Goal: Information Seeking & Learning: Learn about a topic

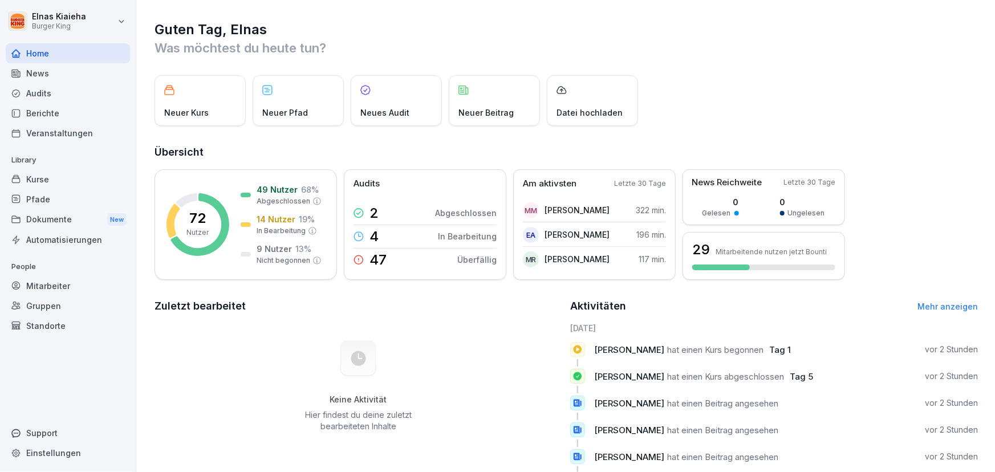
click at [67, 113] on div "Berichte" at bounding box center [68, 113] width 124 height 20
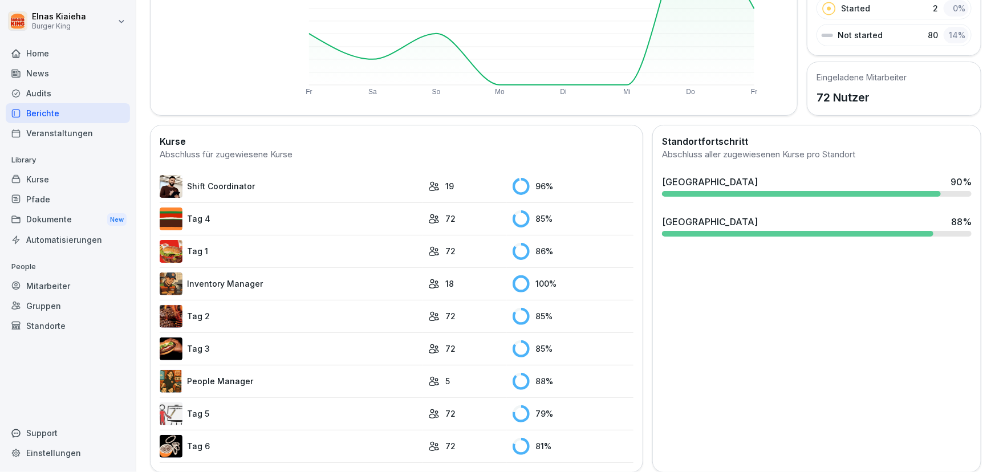
scroll to position [221, 0]
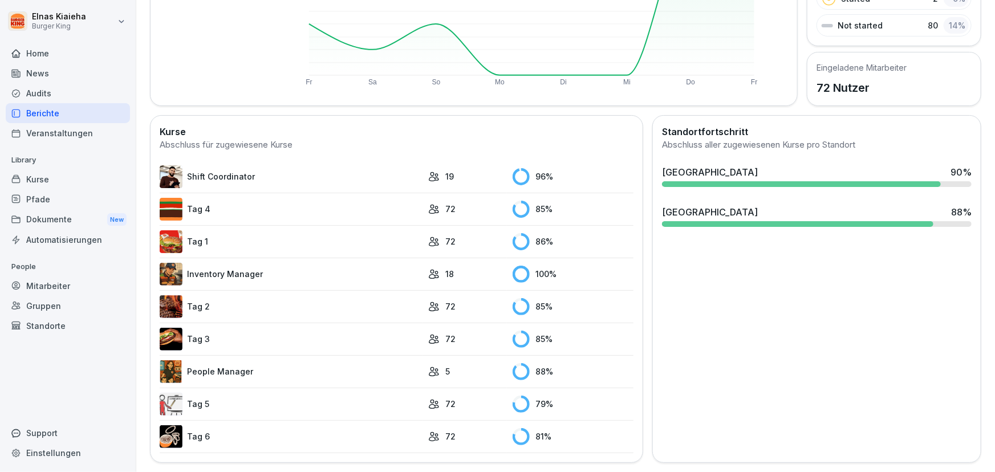
click at [71, 221] on div "Library Kurse Pfade Dokumente New Automatisierungen" at bounding box center [68, 200] width 124 height 99
click at [71, 221] on div "Dokumente New" at bounding box center [68, 219] width 124 height 21
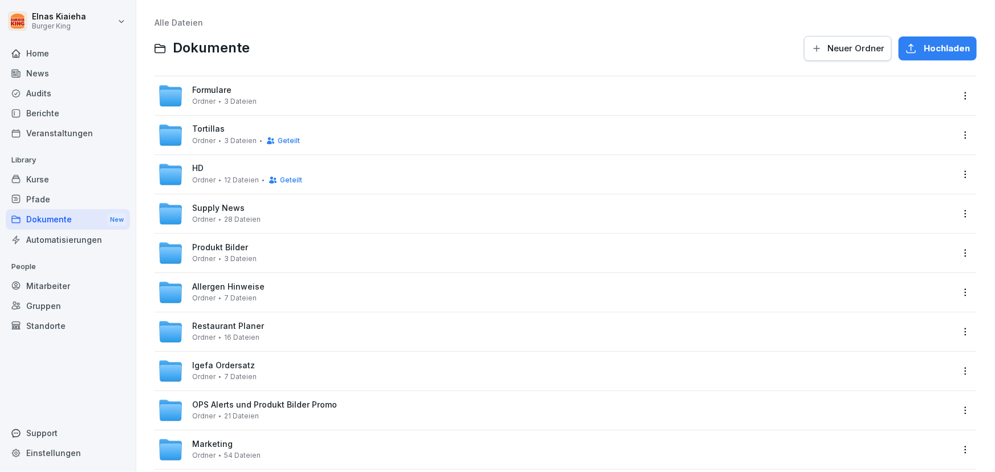
click at [67, 55] on div "Home" at bounding box center [68, 53] width 124 height 20
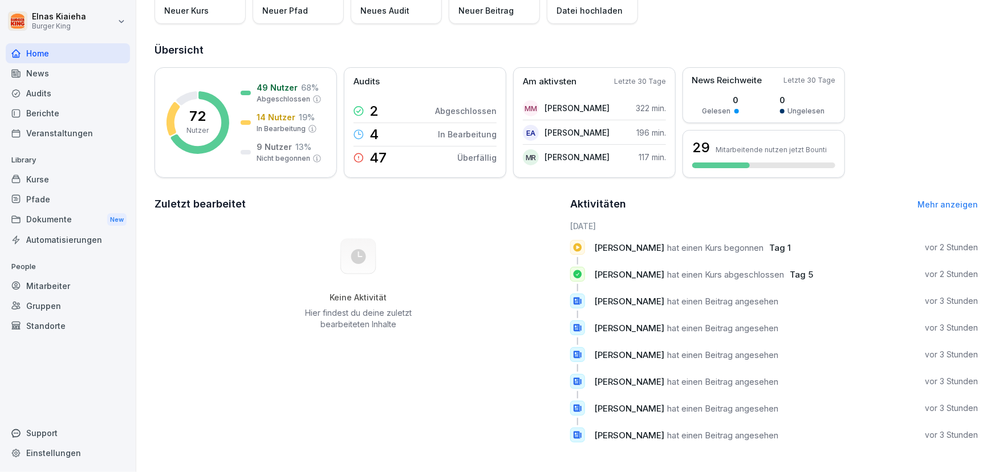
scroll to position [109, 0]
click at [44, 221] on div "Dokumente New" at bounding box center [68, 219] width 124 height 21
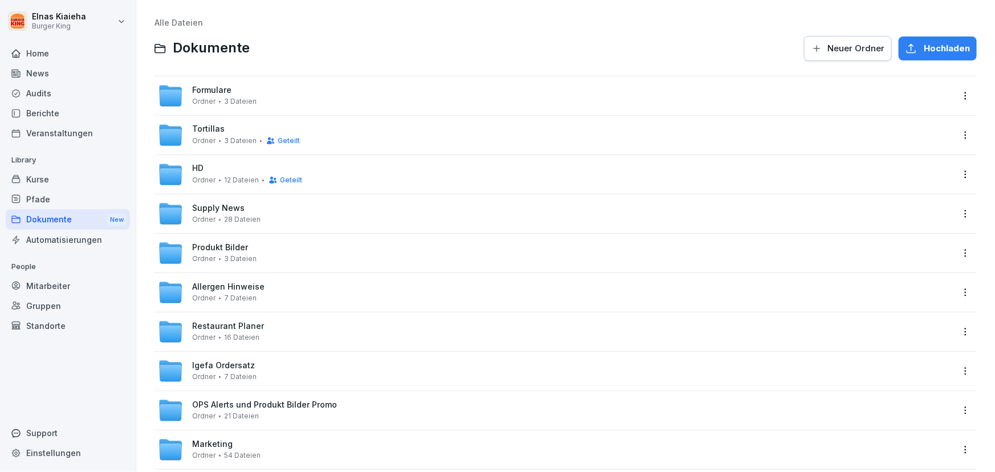
click at [212, 125] on span "Tortillas" at bounding box center [208, 129] width 32 height 10
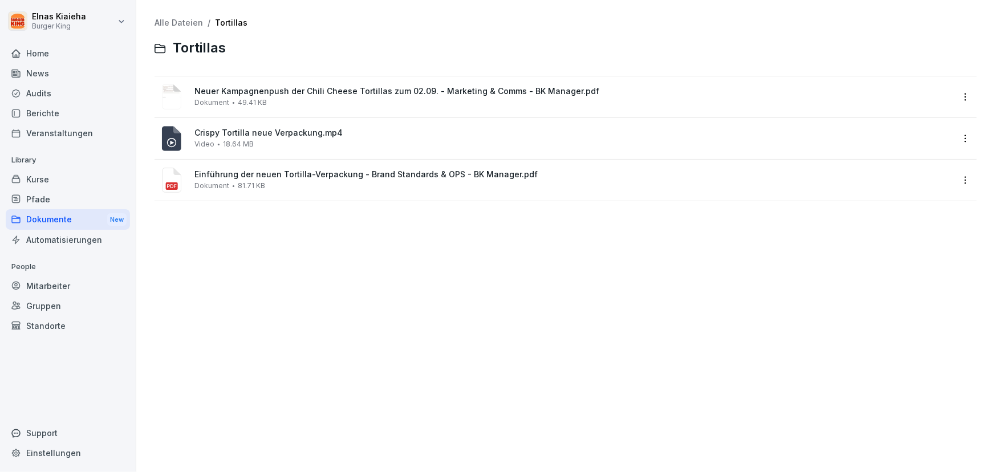
click at [337, 96] on span "Neuer Kampagnenpush der Chili Cheese Tortillas zum 02.09. - Marketing & Comms -…" at bounding box center [573, 92] width 758 height 10
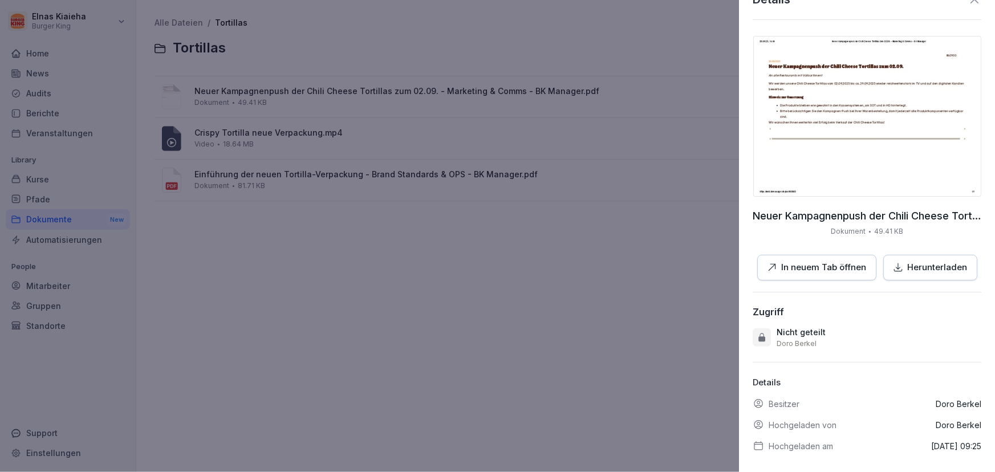
scroll to position [32, 0]
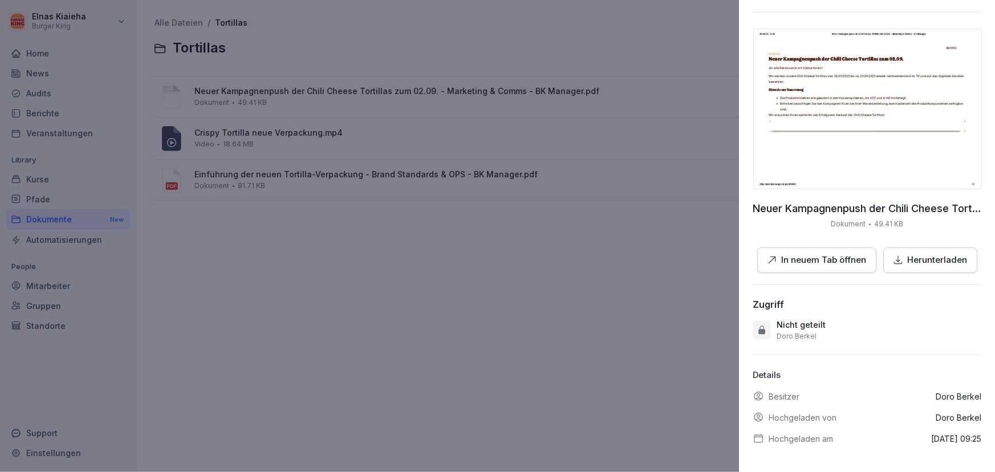
click at [524, 290] on div at bounding box center [497, 236] width 995 height 472
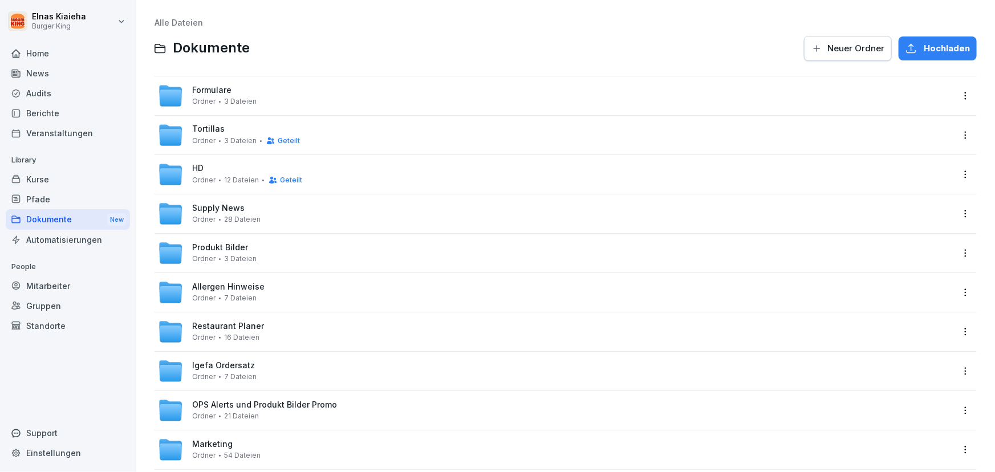
click at [36, 174] on div "Kurse" at bounding box center [68, 179] width 124 height 20
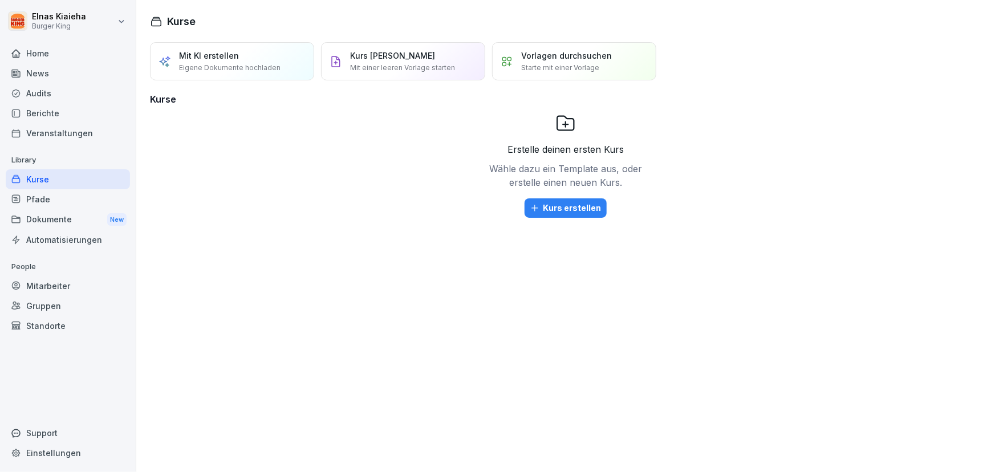
click at [247, 245] on div "Erstelle deinen ersten Kurs Wähle dazu ein Template aus, oder erstelle einen ne…" at bounding box center [565, 193] width 831 height 160
click at [39, 218] on div "Dokumente New" at bounding box center [68, 219] width 124 height 21
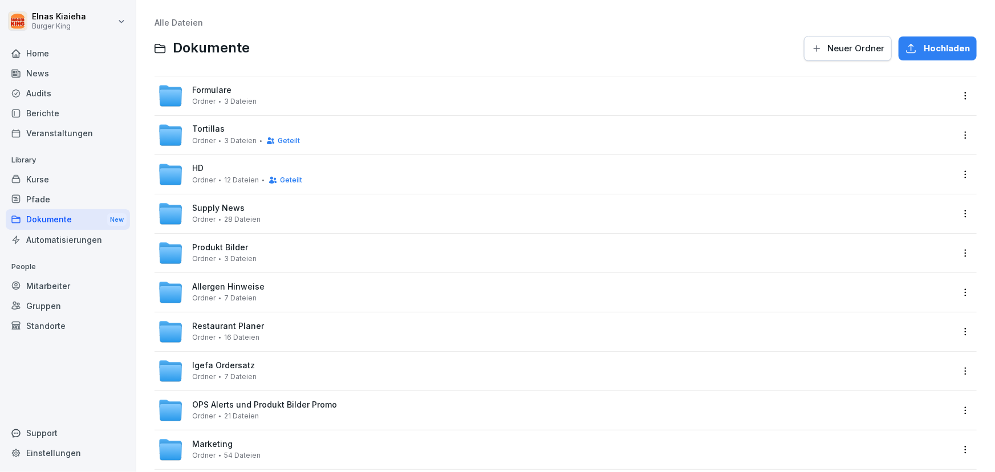
click at [319, 403] on span "OPS Alerts und Produkt Bilder Promo" at bounding box center [264, 405] width 145 height 10
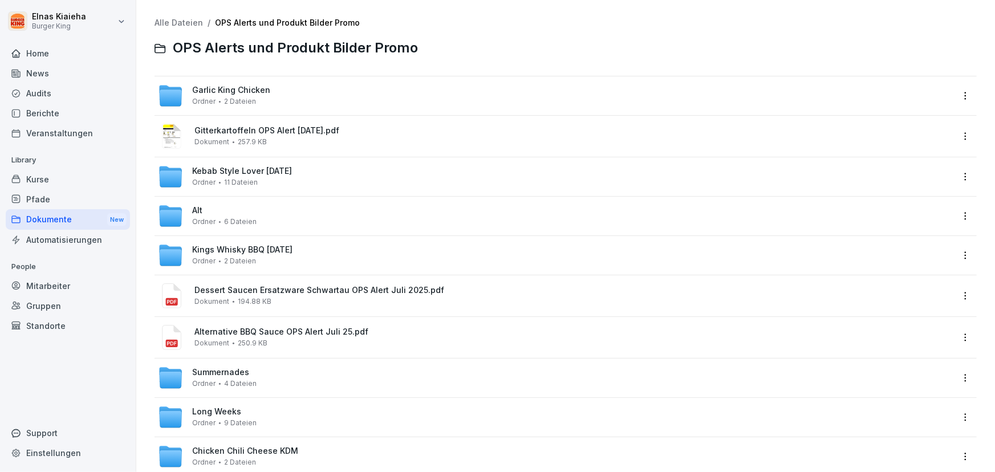
click at [272, 95] on div "Garlic King Chicken [PERSON_NAME] 2 Dateien" at bounding box center [555, 95] width 795 height 25
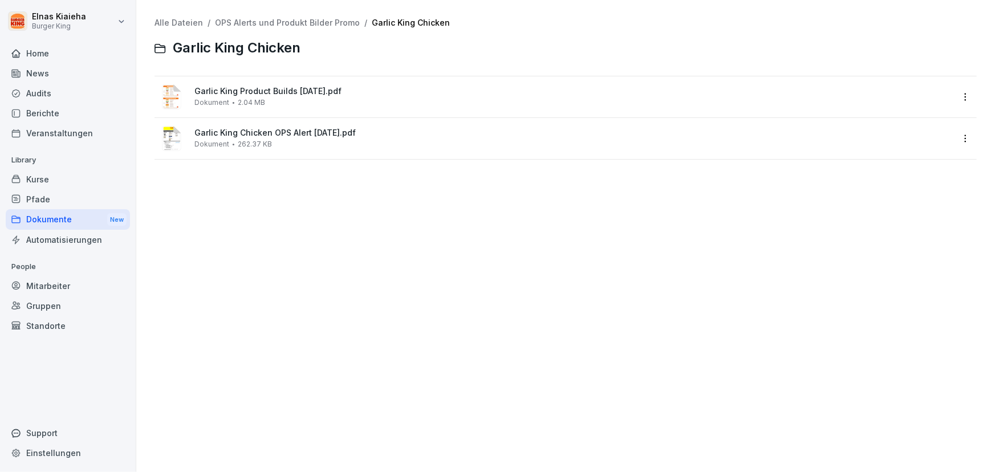
click at [272, 95] on span "Garlic King Product Builds [DATE].pdf" at bounding box center [573, 92] width 758 height 10
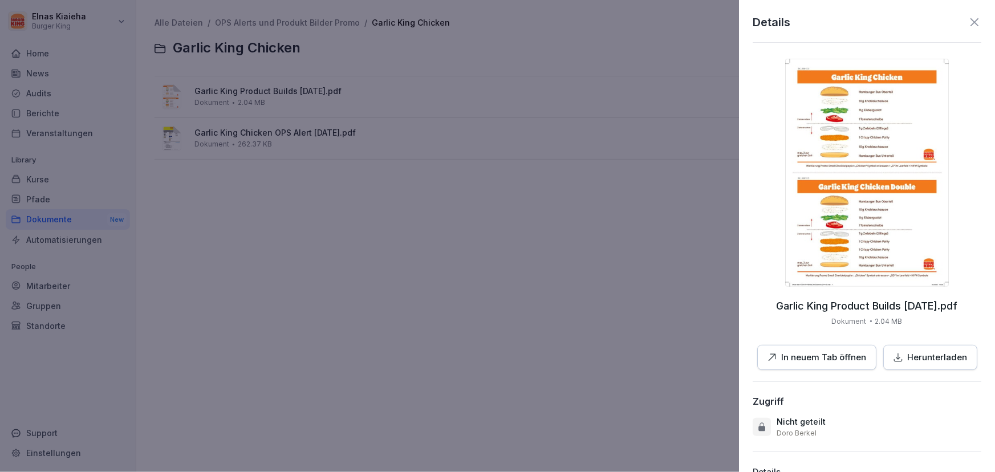
click at [657, 331] on div at bounding box center [497, 236] width 995 height 472
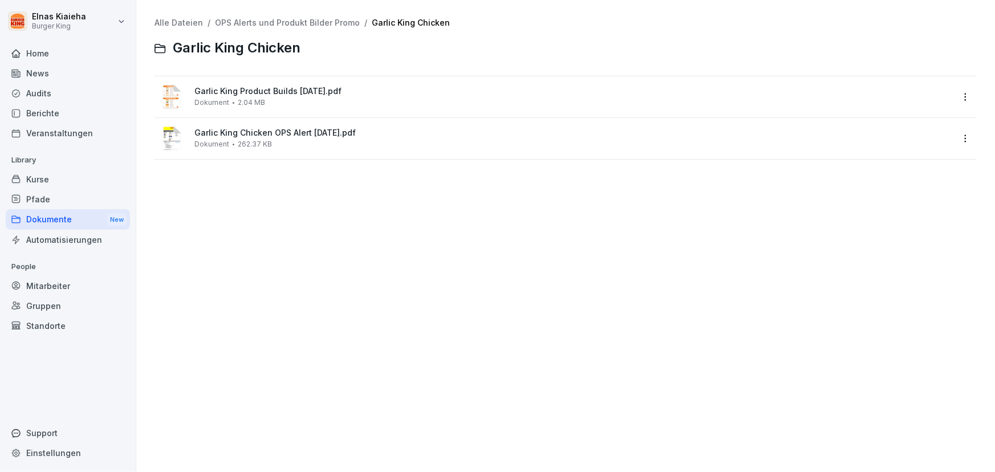
click at [278, 137] on span "Garlic King Chicken OPS Alert [DATE].pdf" at bounding box center [573, 133] width 758 height 10
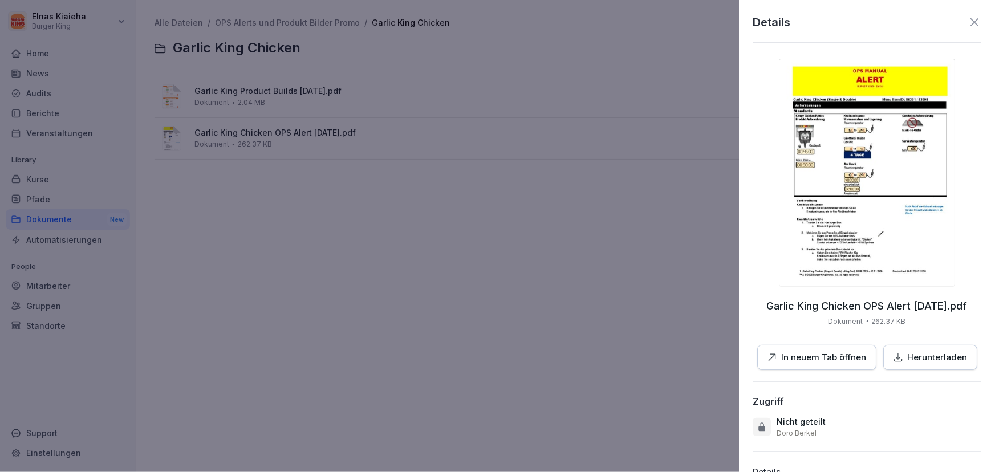
click at [247, 274] on div at bounding box center [497, 236] width 995 height 472
